Goal: Transaction & Acquisition: Purchase product/service

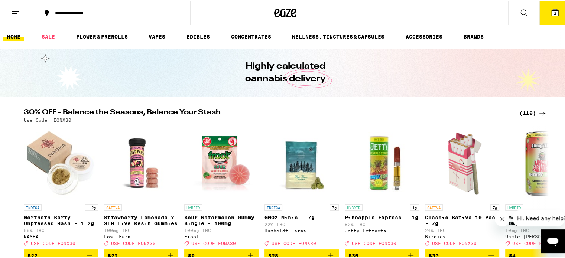
click at [552, 14] on icon at bounding box center [555, 11] width 7 height 7
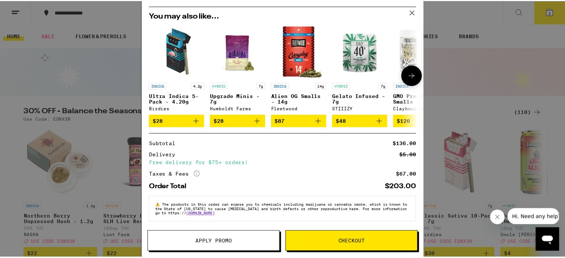
scroll to position [76, 0]
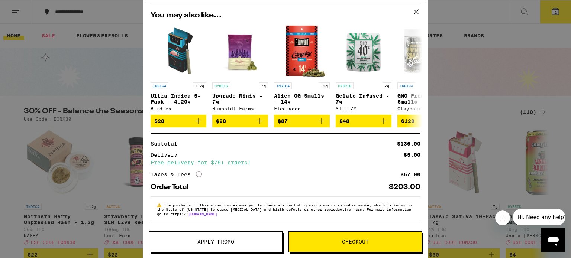
click at [363, 242] on span "Checkout" at bounding box center [355, 241] width 27 height 5
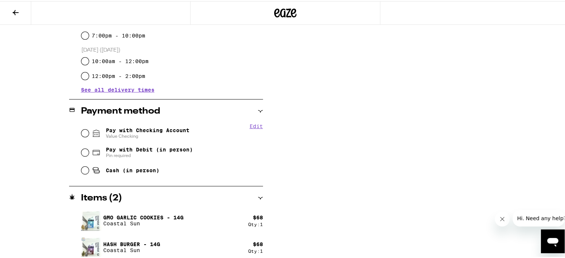
scroll to position [249, 0]
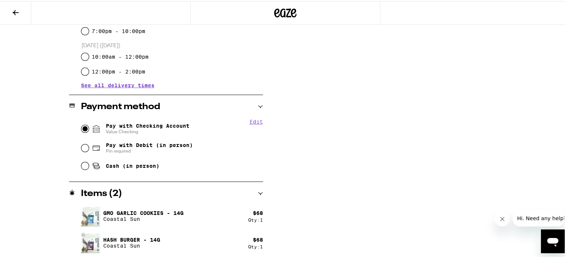
click at [82, 128] on input "Pay with Checking Account Value Checking" at bounding box center [84, 127] width 7 height 7
radio input "true"
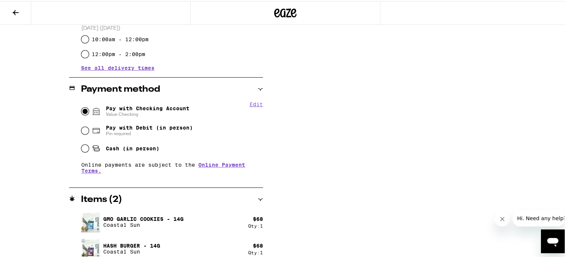
scroll to position [273, 0]
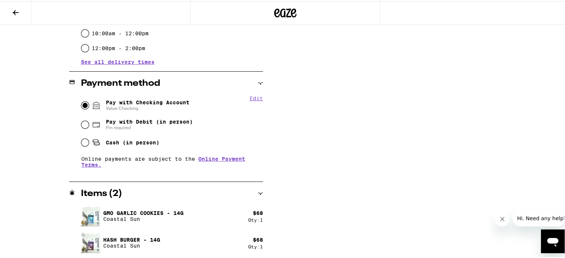
click at [232, 210] on div "GMO Garlic Cookies - 14g Coastal Sun" at bounding box center [164, 215] width 167 height 21
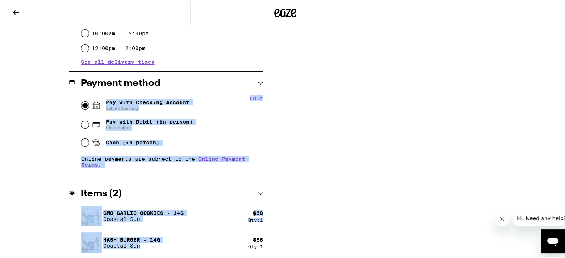
drag, startPoint x: 203, startPoint y: 247, endPoint x: 260, endPoint y: 102, distance: 156.0
click at [233, 92] on div "**********" at bounding box center [166, 37] width 194 height 441
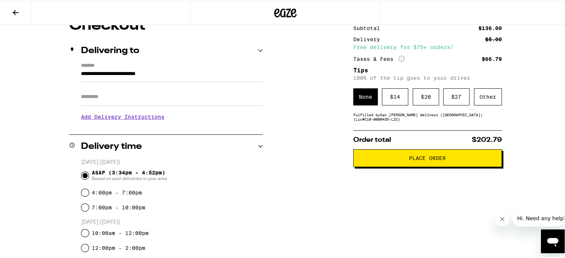
scroll to position [70, 0]
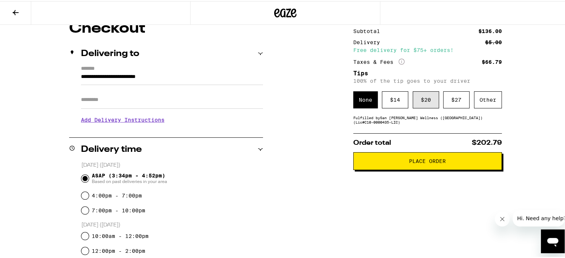
click at [422, 101] on div "$ 20" at bounding box center [426, 98] width 26 height 17
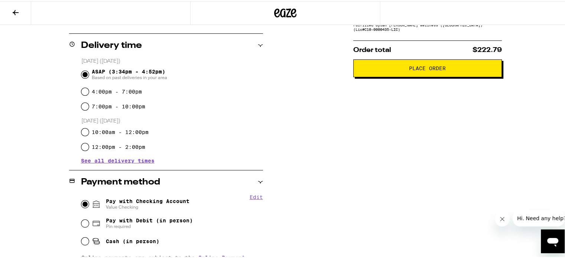
scroll to position [161, 0]
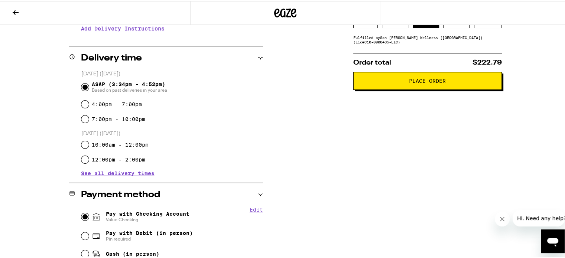
click at [420, 81] on span "Place Order" at bounding box center [427, 79] width 37 height 5
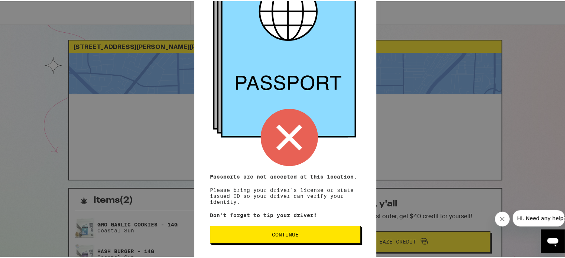
scroll to position [76, 0]
click at [281, 230] on button "Continue" at bounding box center [285, 234] width 151 height 18
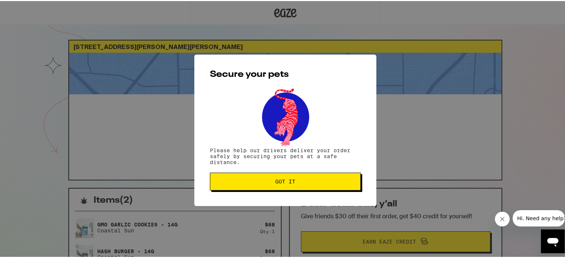
click at [282, 186] on button "Got it" at bounding box center [285, 181] width 151 height 18
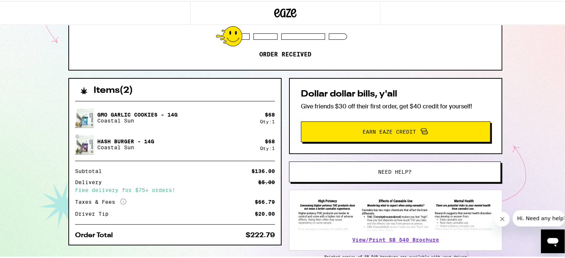
scroll to position [106, 0]
